Goal: Find specific page/section: Find specific page/section

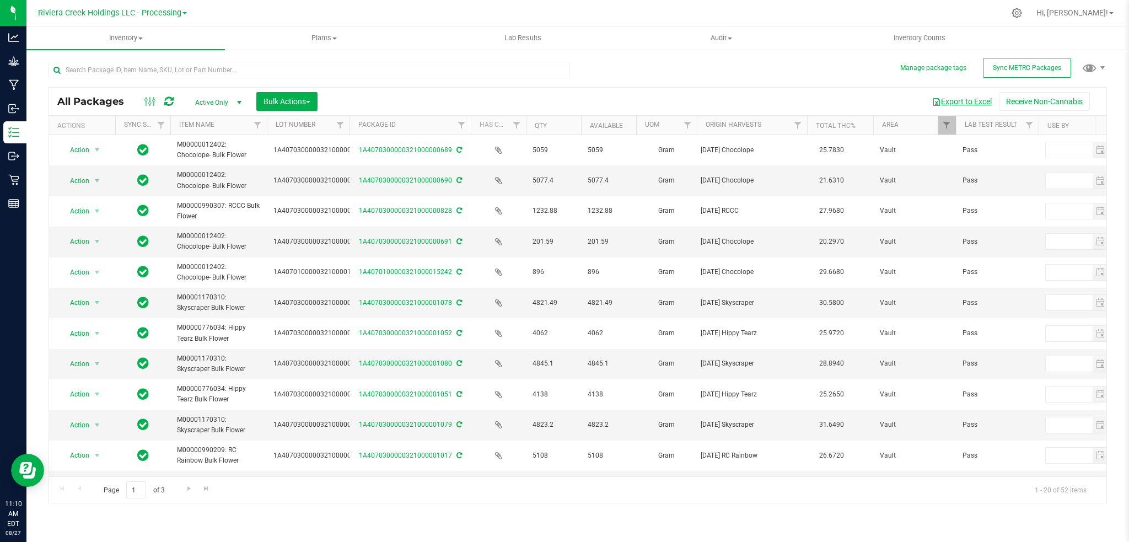
click at [974, 99] on button "Export to Excel" at bounding box center [962, 101] width 74 height 19
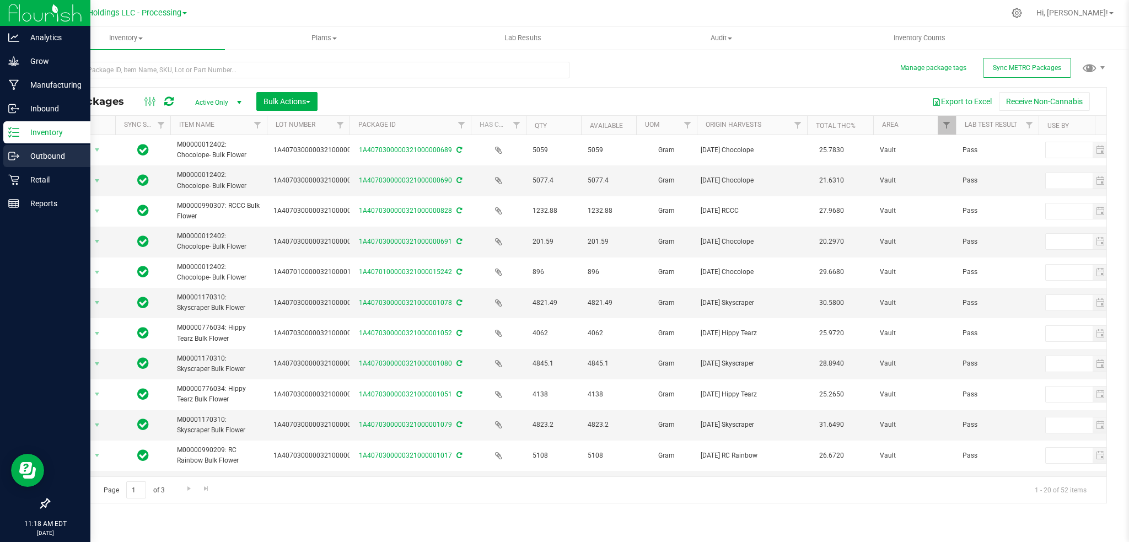
click at [51, 154] on p "Outbound" at bounding box center [52, 155] width 66 height 13
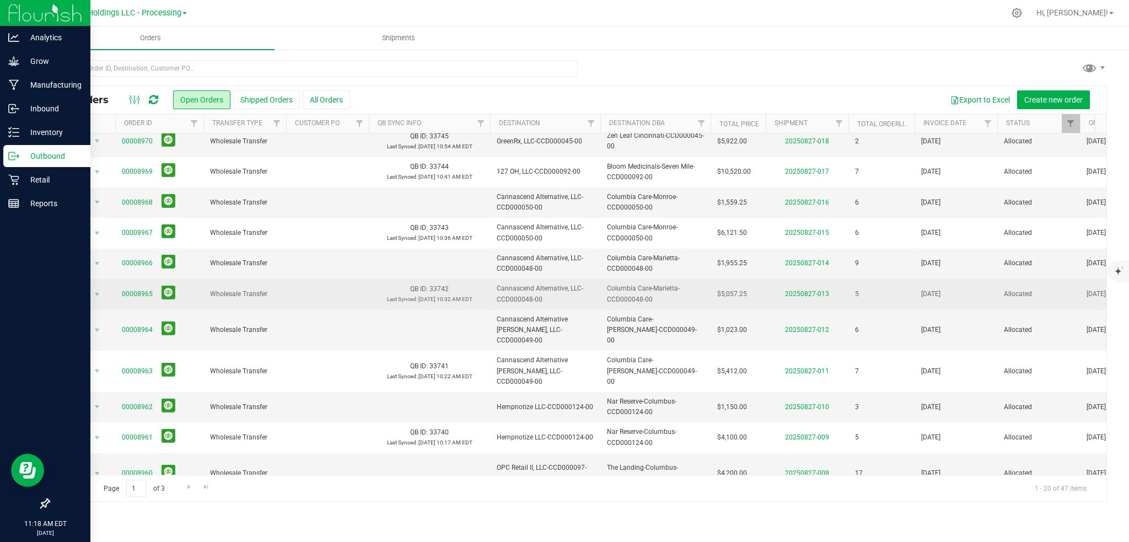
scroll to position [280, 0]
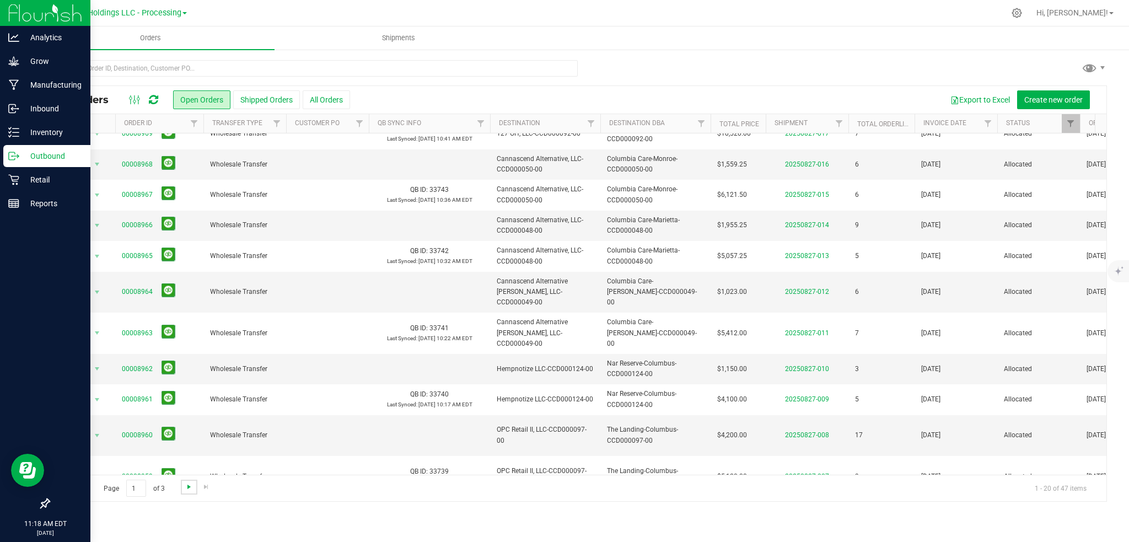
click at [186, 485] on span "Go to the next page" at bounding box center [189, 486] width 9 height 9
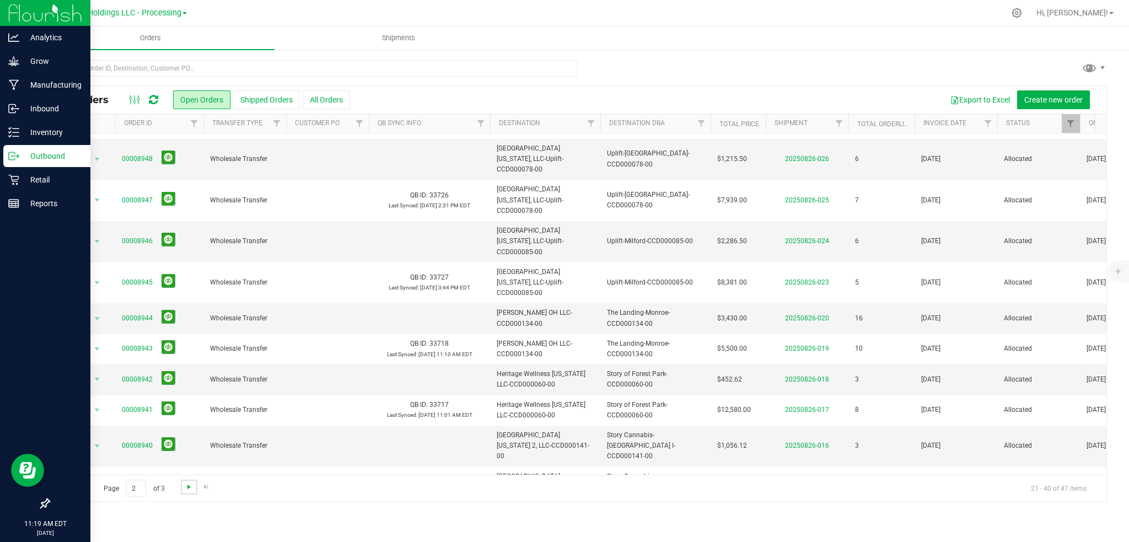
click at [185, 488] on span "Go to the next page" at bounding box center [189, 486] width 9 height 9
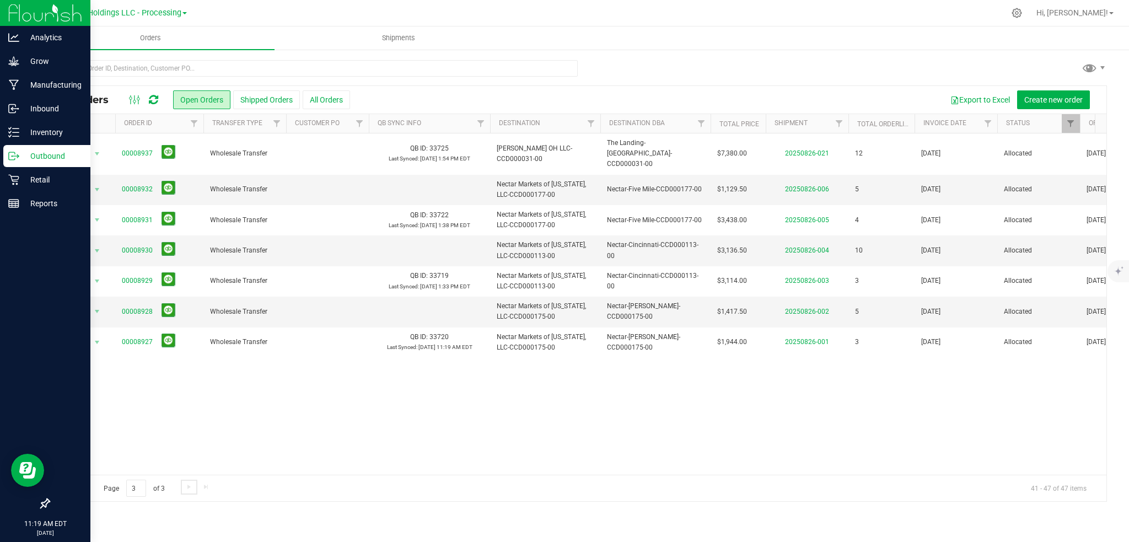
scroll to position [0, 0]
click at [167, 13] on span "Riviera Creek Holdings LLC - Processing" at bounding box center [109, 13] width 143 height 10
click at [159, 39] on link "Riviera Creek Holdings LLC - Cultivation" at bounding box center [112, 38] width 161 height 15
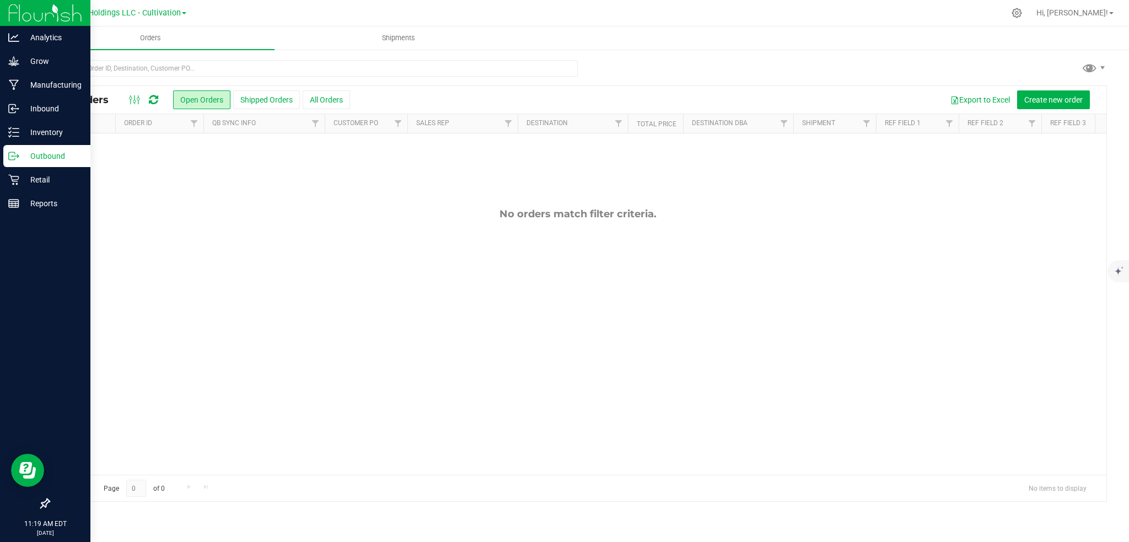
click at [47, 158] on p "Outbound" at bounding box center [52, 155] width 66 height 13
click at [29, 131] on p "Inventory" at bounding box center [52, 132] width 66 height 13
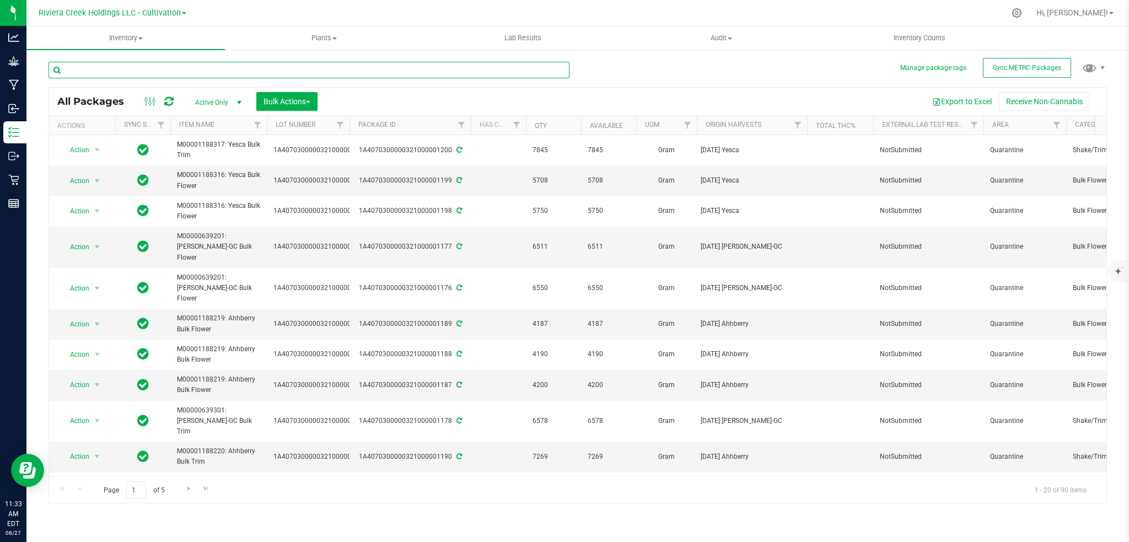
click at [138, 67] on input "text" at bounding box center [309, 70] width 521 height 17
click at [144, 69] on input "text" at bounding box center [309, 70] width 521 height 17
